Goal: Find specific page/section: Find specific page/section

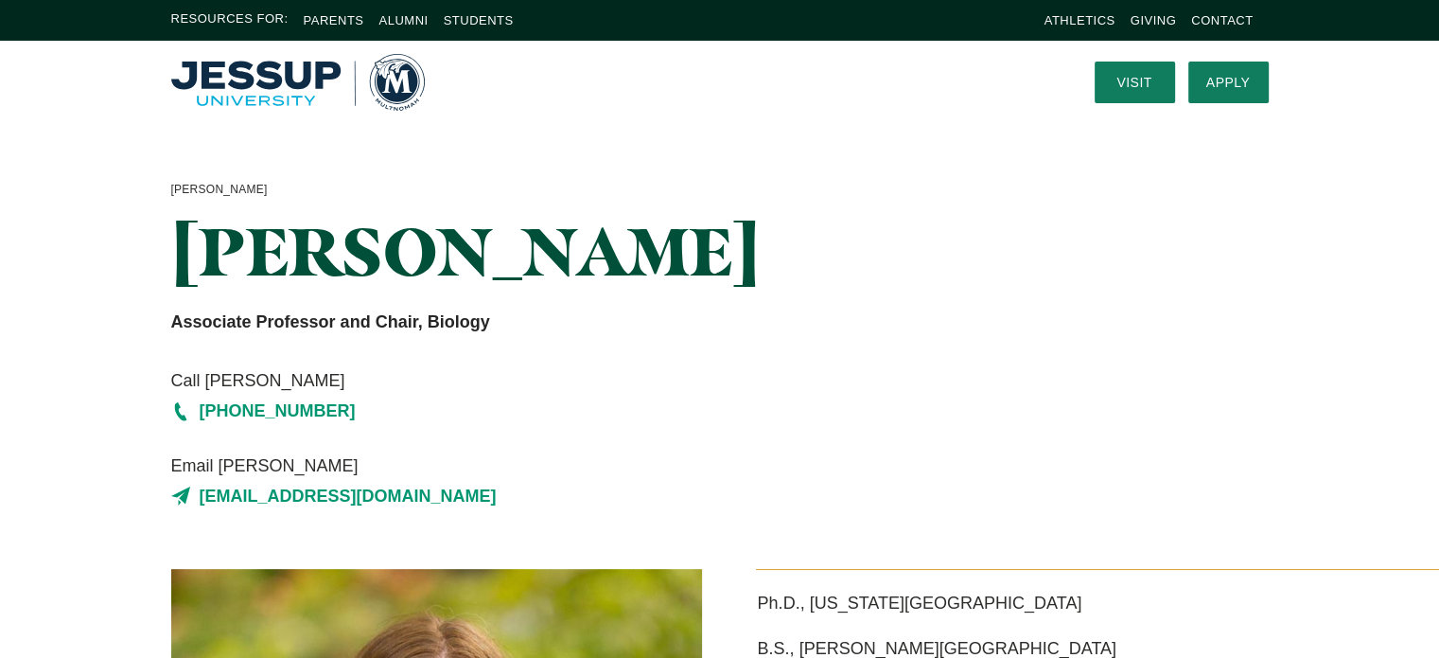
drag, startPoint x: 702, startPoint y: 402, endPoint x: 700, endPoint y: 388, distance: 14.3
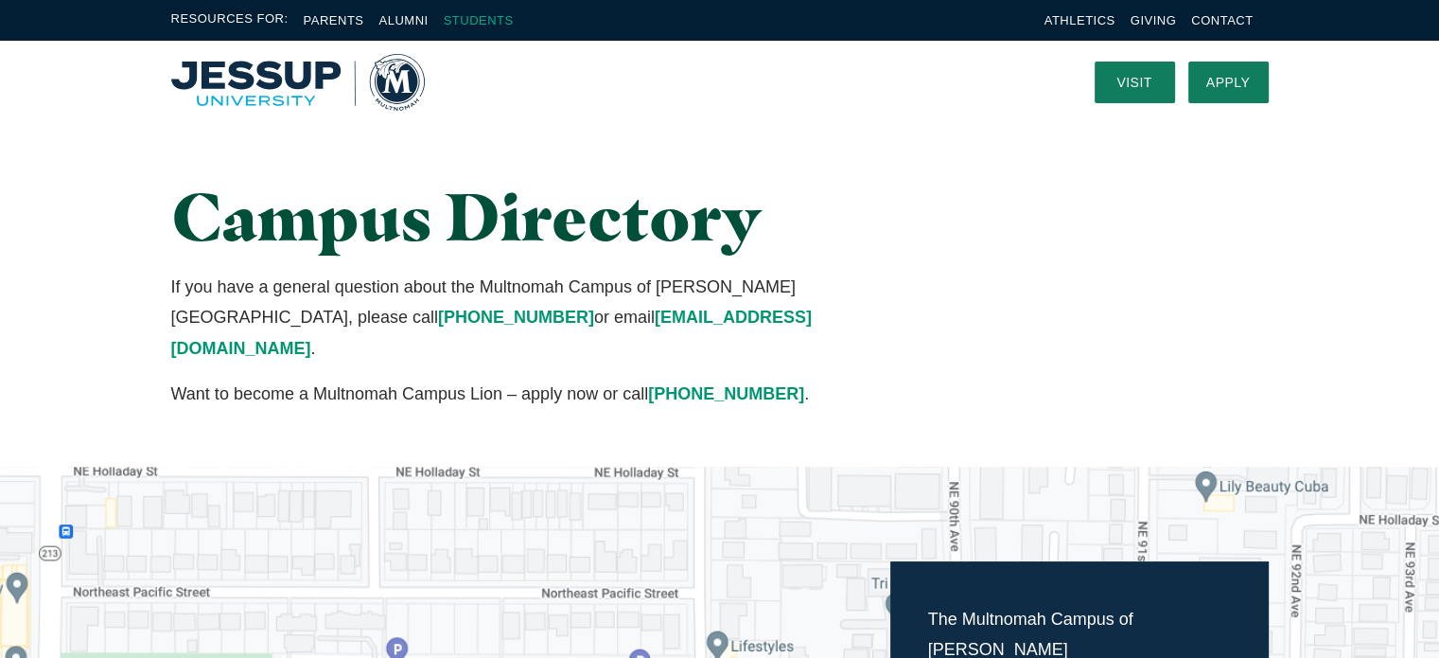
click at [496, 19] on link "Students" at bounding box center [479, 20] width 70 height 14
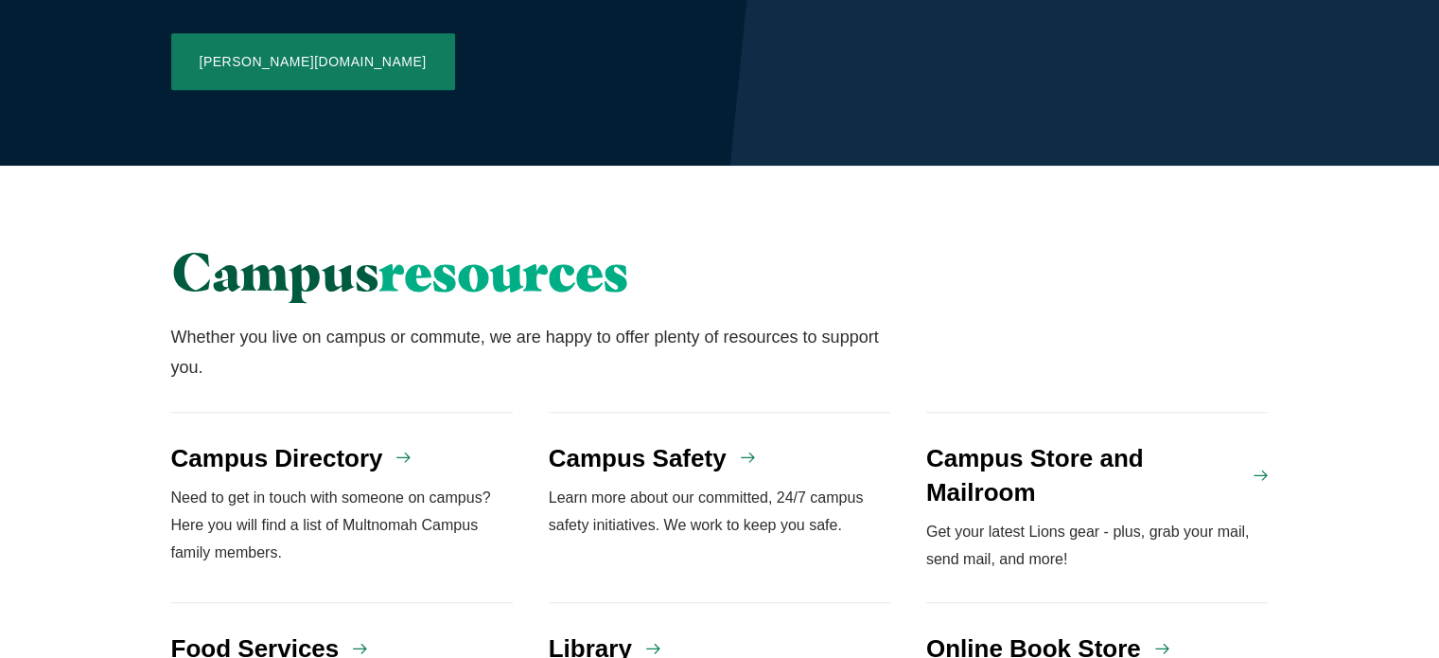
scroll to position [1325, 0]
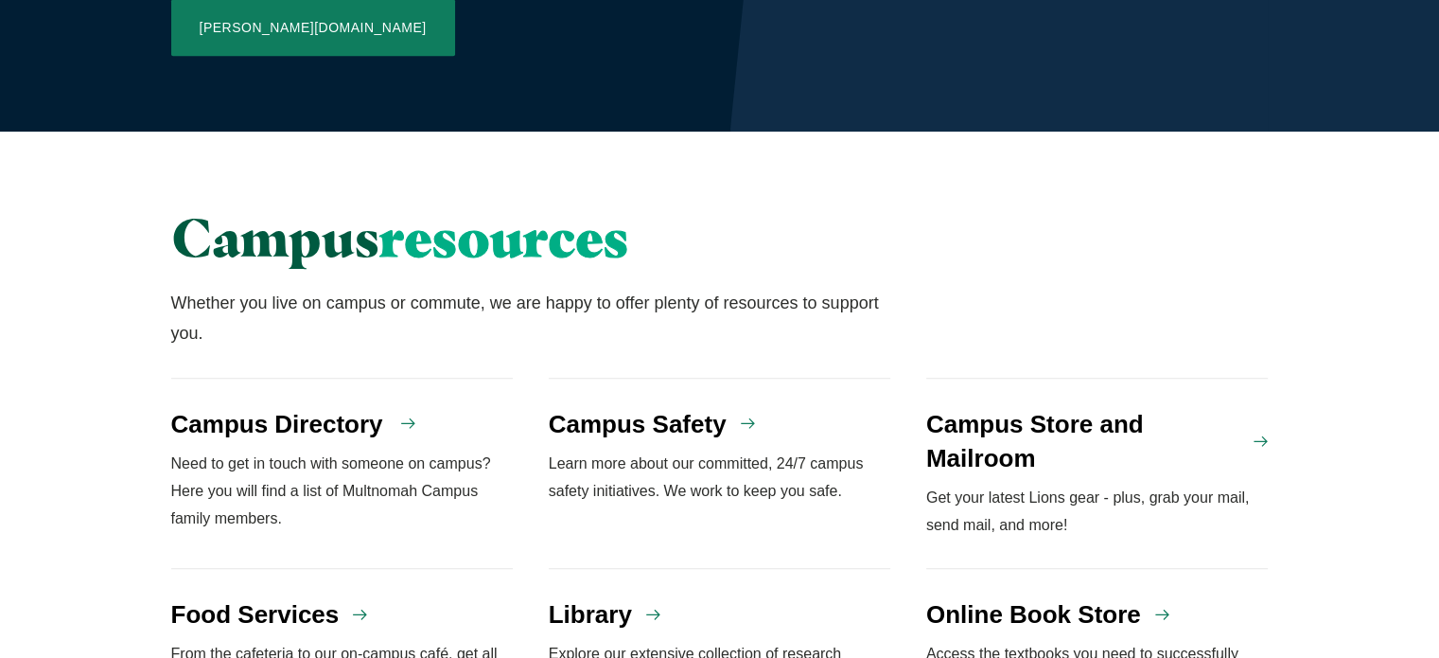
click at [314, 407] on h4 "Campus Directory" at bounding box center [277, 424] width 212 height 34
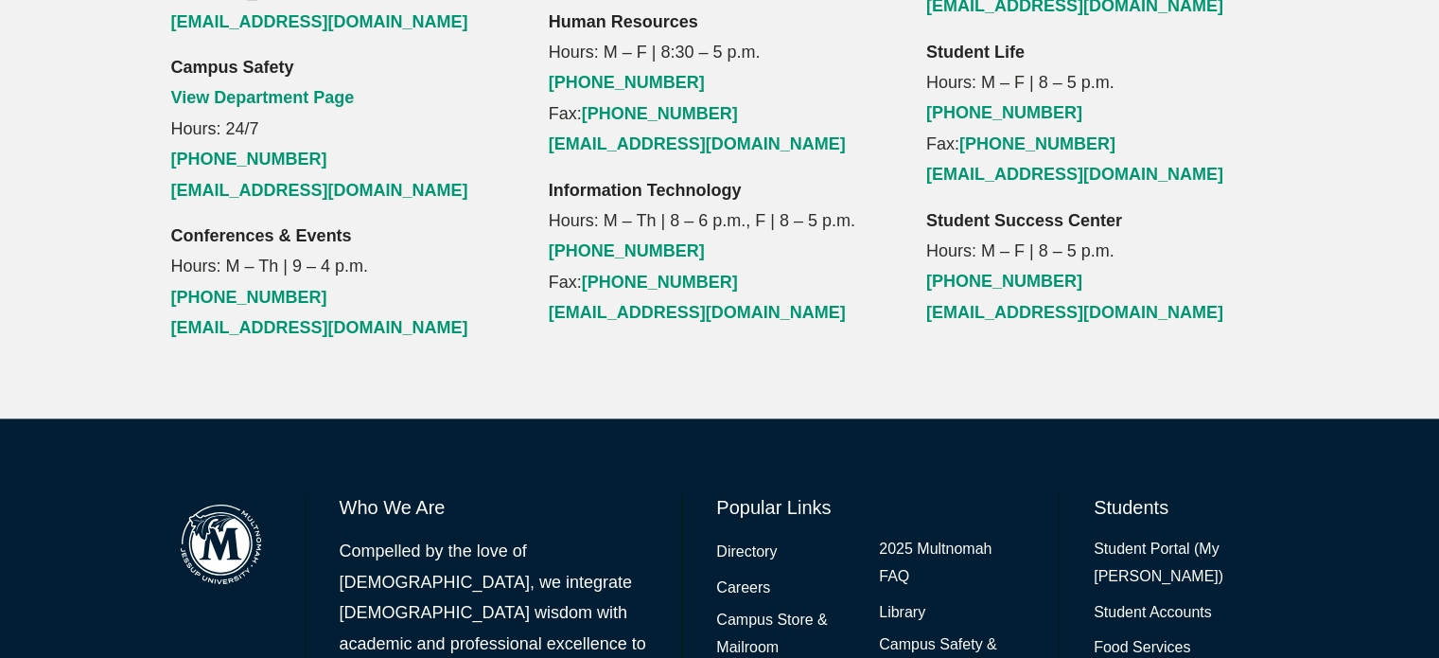
scroll to position [2460, 0]
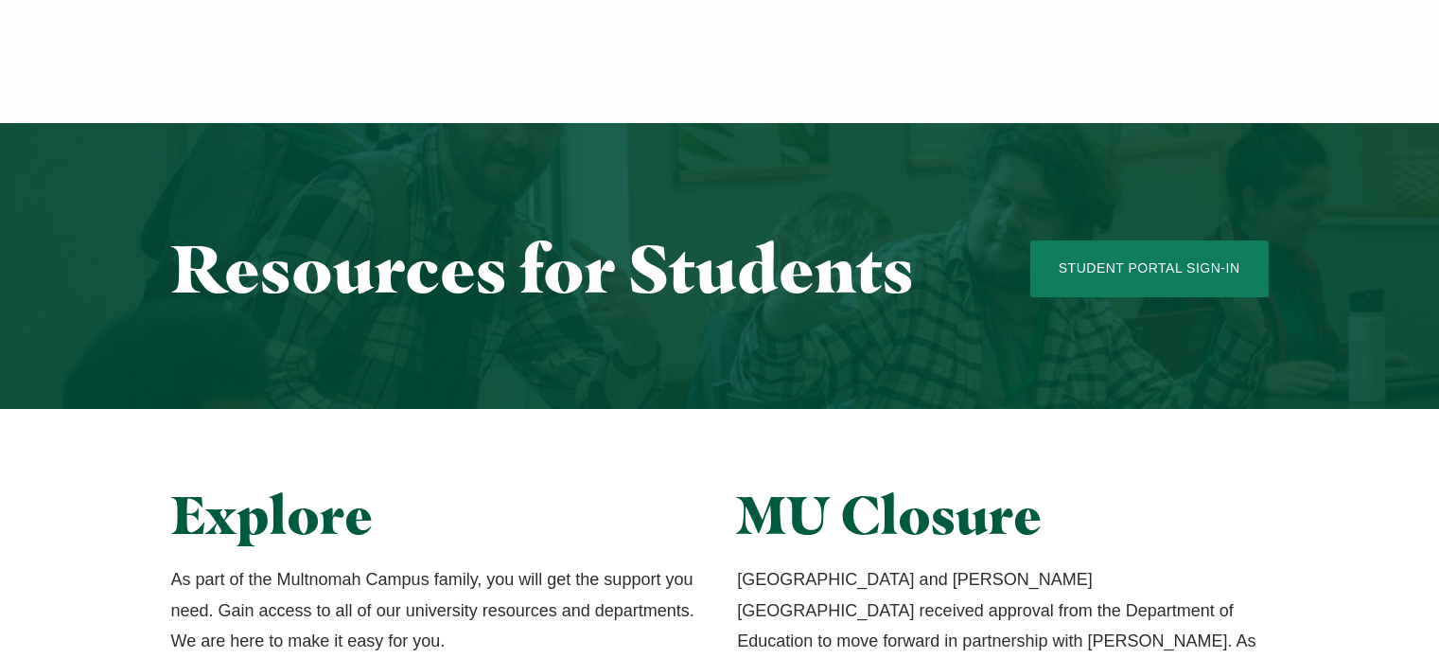
scroll to position [1325, 0]
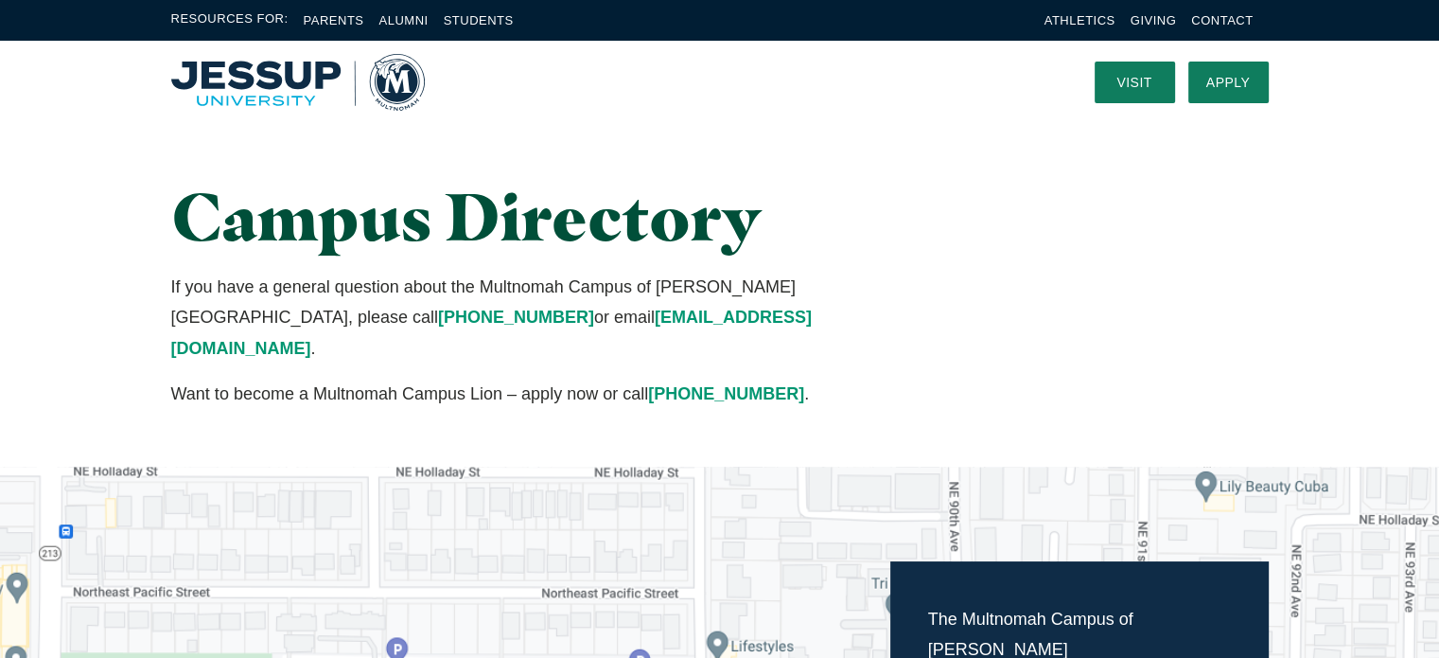
drag, startPoint x: 0, startPoint y: 0, endPoint x: 786, endPoint y: 176, distance: 805.7
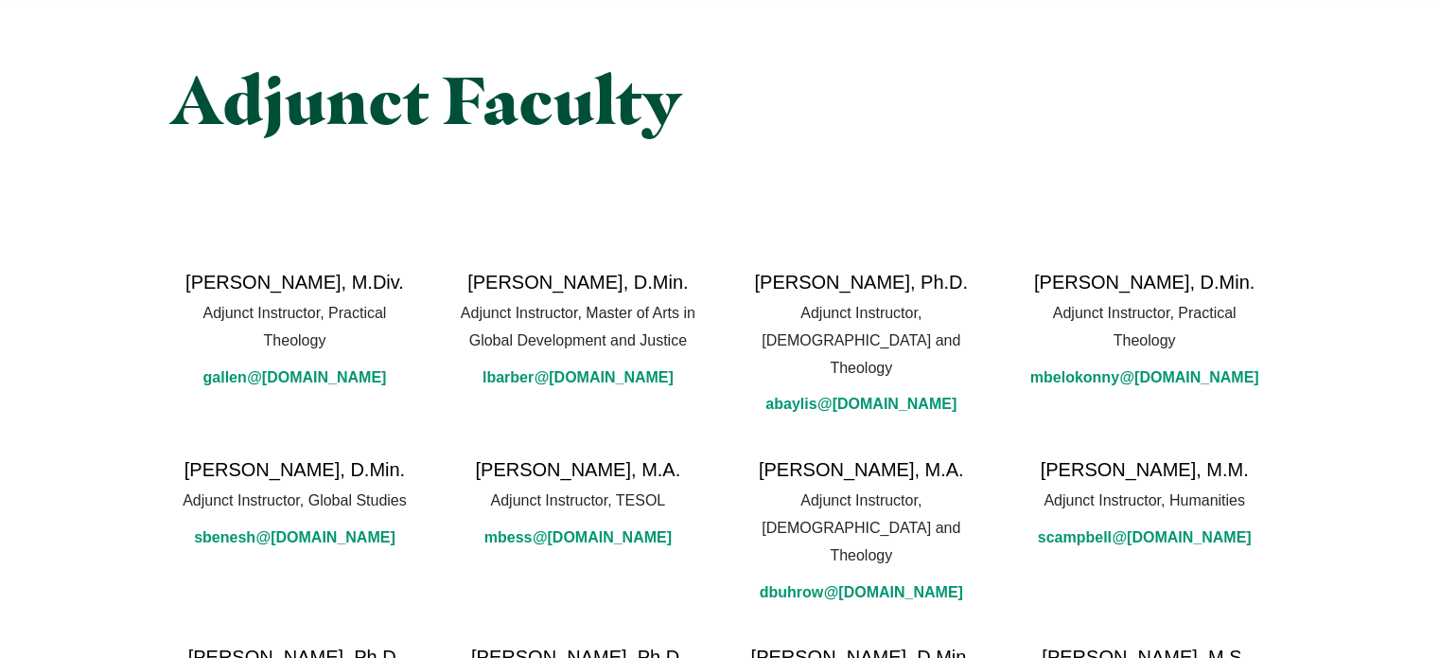
scroll to position [378, 0]
